Goal: Information Seeking & Learning: Understand process/instructions

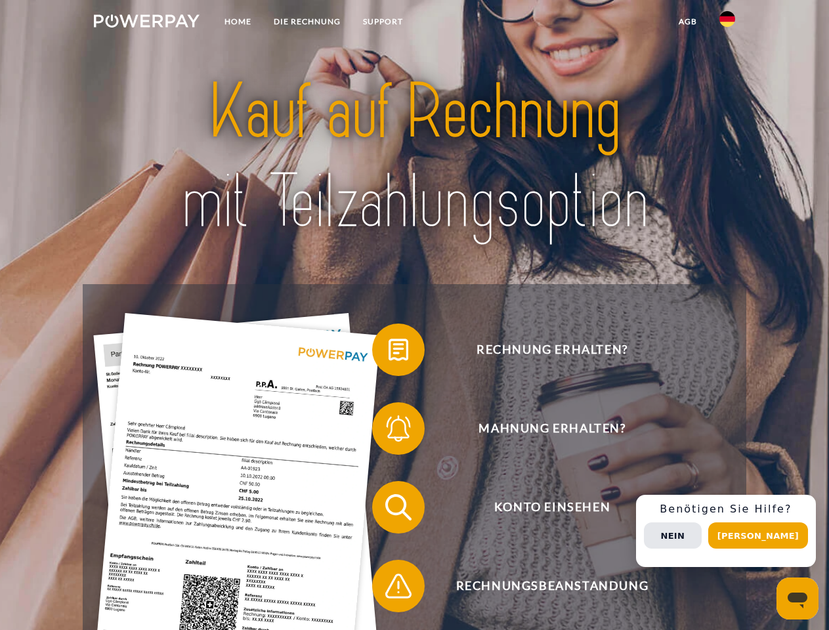
click at [146, 23] on img at bounding box center [147, 20] width 106 height 13
click at [727, 23] on img at bounding box center [727, 19] width 16 height 16
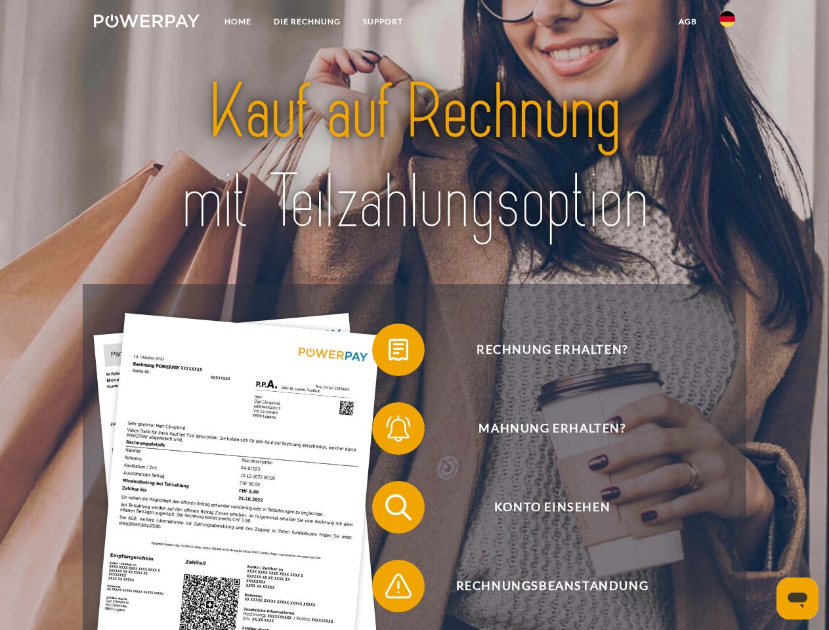
click at [687, 22] on link "agb" at bounding box center [688, 22] width 41 height 24
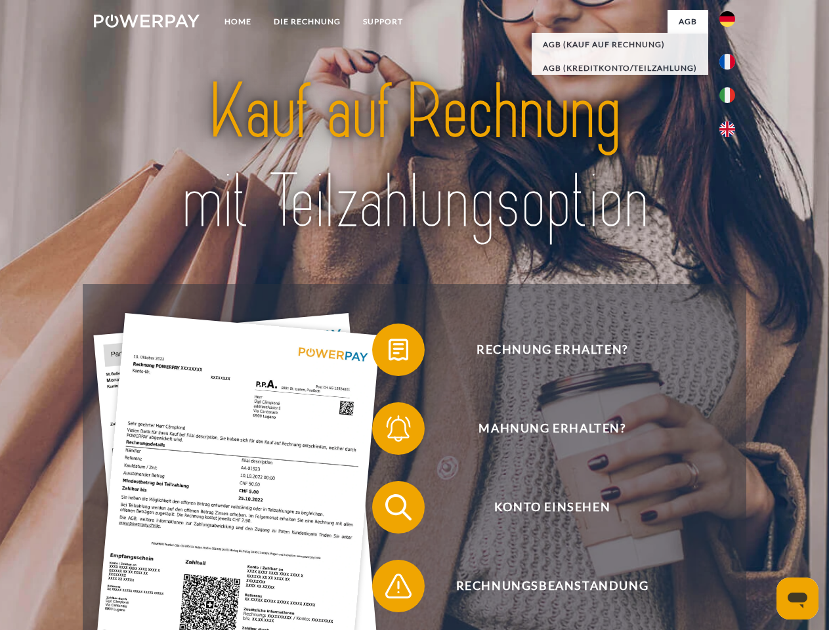
click at [389, 352] on span at bounding box center [379, 350] width 66 height 66
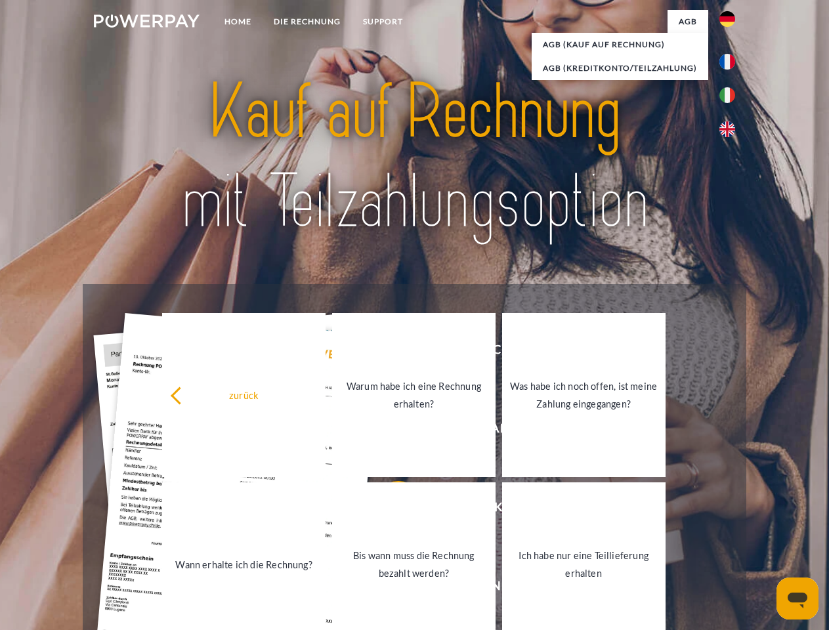
click at [389, 431] on div "Rechnung erhalten? Mahnung erhalten? Konto einsehen" at bounding box center [414, 546] width 663 height 525
click at [389, 510] on link "Bis wann muss die Rechnung bezahlt werden?" at bounding box center [413, 564] width 163 height 164
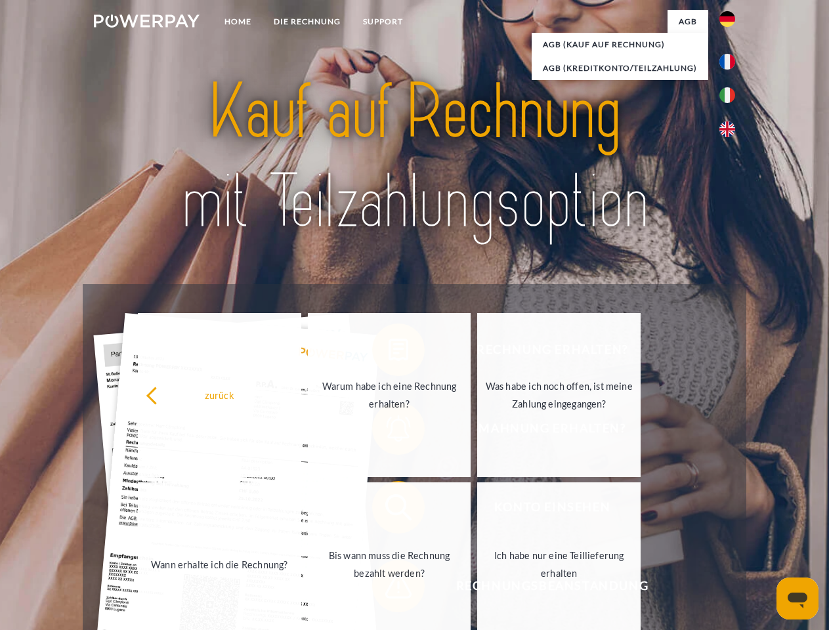
click at [389, 589] on div "zurück Warum habe ich eine Rechnung erhalten? Was habe ich noch offen, ist mein…" at bounding box center [390, 479] width 530 height 339
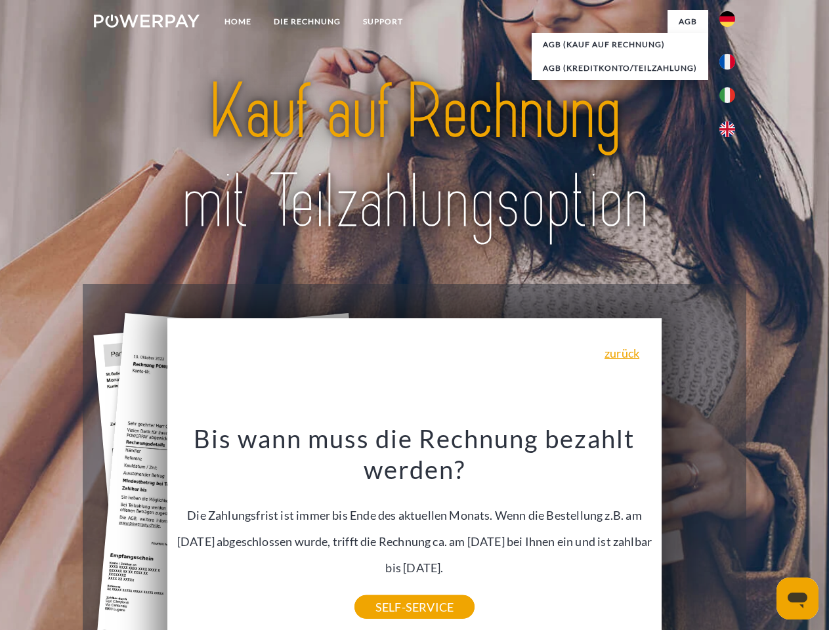
click at [731, 531] on div "Rechnung erhalten? Mahnung erhalten? Konto einsehen" at bounding box center [414, 546] width 663 height 525
click at [698, 534] on span "Konto einsehen" at bounding box center [552, 507] width 322 height 53
click at [763, 536] on header "Home DIE RECHNUNG SUPPORT" at bounding box center [414, 453] width 829 height 907
